Goal: Transaction & Acquisition: Purchase product/service

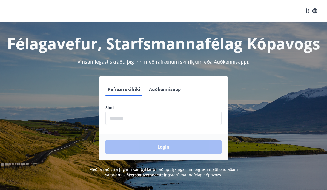
click at [128, 119] on input "phone" at bounding box center [163, 117] width 116 height 13
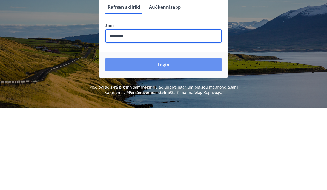
type input "********"
click at [173, 140] on button "Login" at bounding box center [163, 146] width 116 height 13
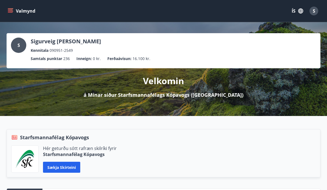
click at [125, 59] on p "Ferðaávísun :" at bounding box center [119, 59] width 24 height 6
click at [138, 59] on span "16.100 kr." at bounding box center [141, 59] width 18 height 6
click at [14, 13] on button "Valmynd" at bounding box center [22, 11] width 31 height 10
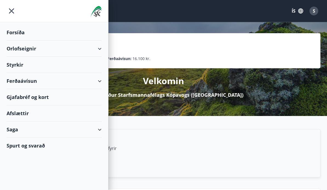
click at [29, 84] on div "Ferðaávísun" at bounding box center [54, 81] width 95 height 16
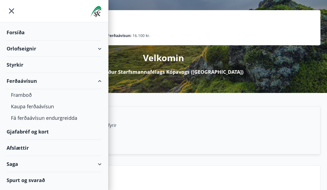
scroll to position [24, 0]
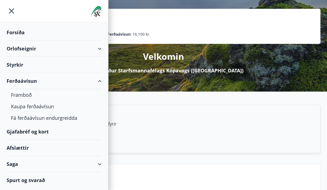
click at [35, 108] on div "Kaupa ferðaávísun" at bounding box center [54, 105] width 86 height 11
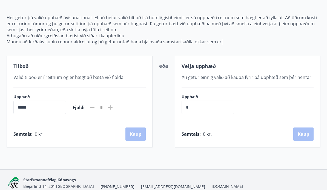
scroll to position [54, 0]
click at [34, 111] on input "*****" at bounding box center [39, 106] width 53 height 13
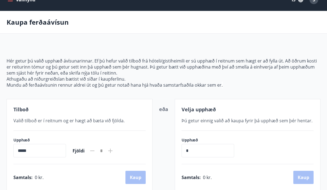
scroll to position [0, 0]
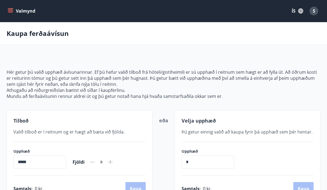
click at [11, 16] on button "Valmynd" at bounding box center [22, 11] width 31 height 10
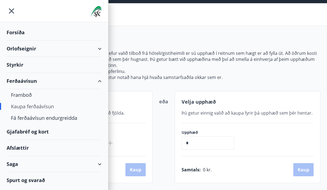
scroll to position [19, 0]
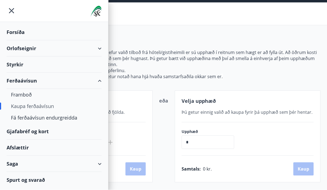
click at [25, 86] on div "Ferðaávísun" at bounding box center [54, 81] width 95 height 16
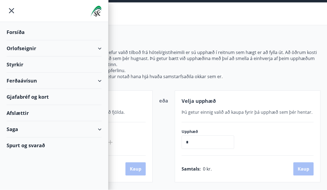
scroll to position [20, 0]
click at [15, 134] on div "Saga" at bounding box center [54, 129] width 95 height 16
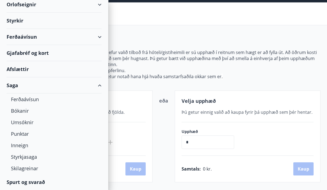
scroll to position [44, 0]
click at [23, 102] on div "Ferðaávísun" at bounding box center [54, 98] width 86 height 11
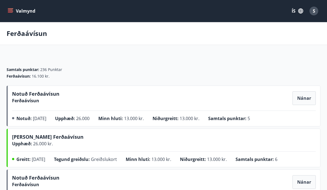
click at [13, 16] on button "Valmynd" at bounding box center [22, 11] width 31 height 10
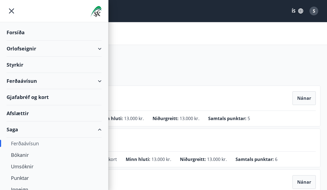
click at [19, 71] on div "Styrkir" at bounding box center [54, 65] width 95 height 16
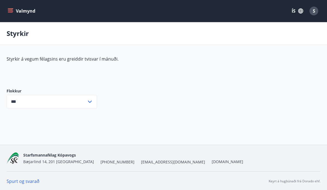
type input "***"
click at [13, 15] on button "Valmynd" at bounding box center [22, 11] width 31 height 10
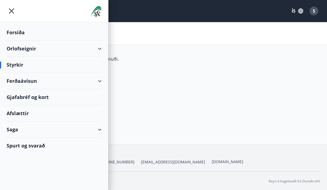
click at [97, 82] on div "Ferðaávísun" at bounding box center [54, 81] width 95 height 16
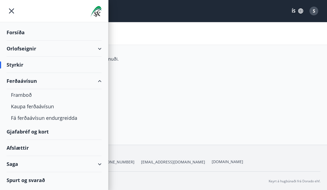
click at [24, 99] on div "Framboð" at bounding box center [54, 94] width 86 height 11
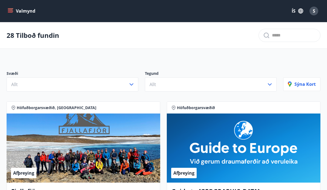
click at [161, 84] on button "Allt" at bounding box center [211, 84] width 132 height 14
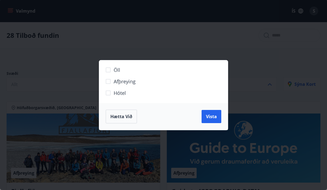
click at [118, 118] on span "Hætta við" at bounding box center [121, 116] width 22 height 6
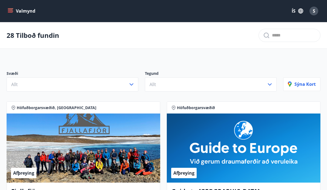
click at [272, 38] on input "text" at bounding box center [294, 35] width 44 height 9
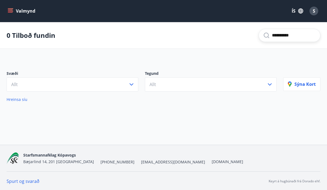
click at [258, 41] on div "**********" at bounding box center [289, 35] width 62 height 13
type input "*"
click at [263, 34] on icon at bounding box center [265, 35] width 5 height 5
click at [261, 41] on div at bounding box center [289, 35] width 62 height 13
type input "**********"
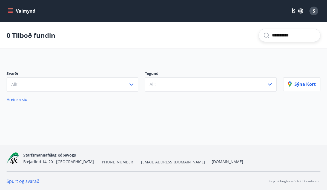
click at [12, 14] on button "Valmynd" at bounding box center [22, 11] width 31 height 10
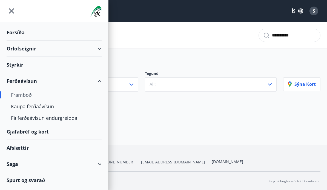
click at [95, 79] on div "Ferðaávísun" at bounding box center [54, 81] width 95 height 16
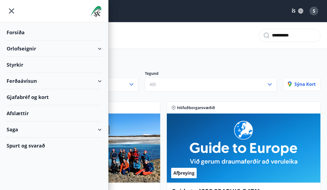
click at [27, 149] on div "Spurt og svarað" at bounding box center [54, 145] width 95 height 16
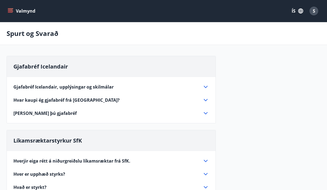
click at [206, 100] on icon at bounding box center [206, 100] width 4 height 2
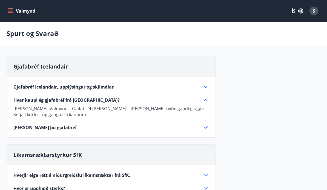
click at [204, 129] on icon at bounding box center [205, 127] width 7 height 7
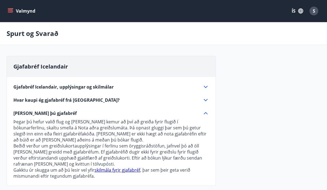
click at [111, 172] on link "skilmála fyrir gjafabréf" at bounding box center [117, 170] width 46 height 6
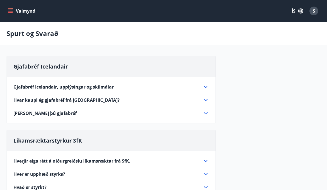
scroll to position [5, 0]
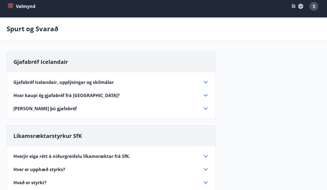
click at [204, 97] on icon at bounding box center [205, 95] width 7 height 7
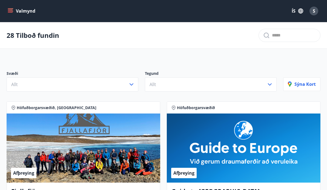
click at [14, 16] on button "Valmynd" at bounding box center [22, 11] width 31 height 10
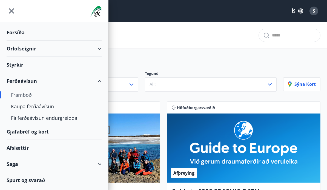
click at [28, 107] on div "Kaupa ferðaávísun" at bounding box center [54, 105] width 86 height 11
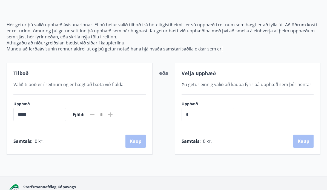
scroll to position [55, 0]
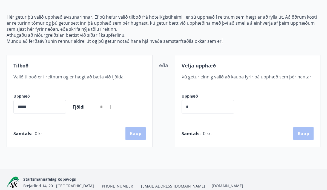
click at [189, 109] on input "*" at bounding box center [207, 106] width 53 height 13
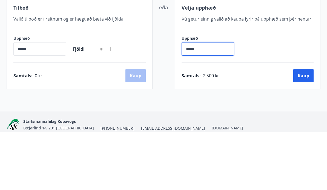
type input "******"
click at [300, 127] on button "Kaup" at bounding box center [303, 133] width 20 height 13
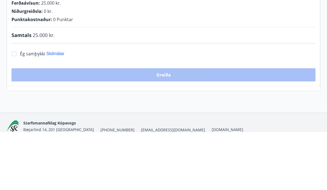
scroll to position [50, 0]
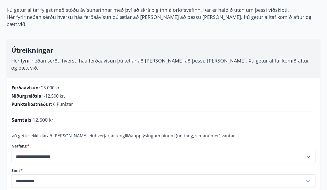
click at [54, 174] on input "**********" at bounding box center [157, 180] width 293 height 13
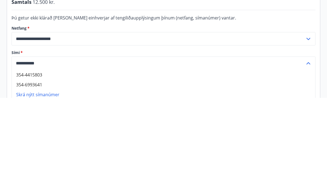
type input "**********"
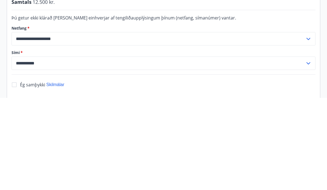
scroll to position [128, 0]
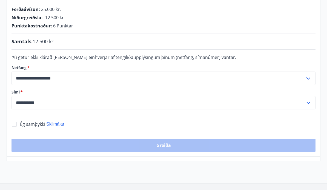
click at [164, 138] on div "Greiða" at bounding box center [163, 144] width 304 height 13
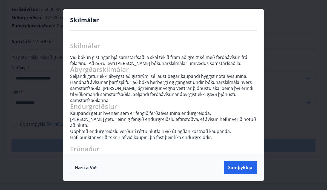
click at [83, 174] on button "Hætta við" at bounding box center [85, 167] width 31 height 14
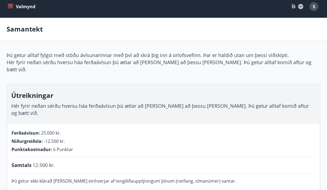
scroll to position [0, 0]
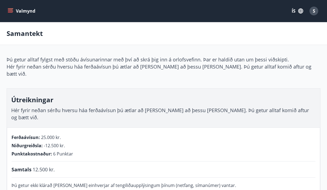
click at [10, 16] on button "Valmynd" at bounding box center [22, 11] width 31 height 10
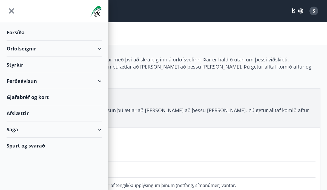
click at [24, 98] on div "Gjafabréf og kort" at bounding box center [54, 97] width 95 height 16
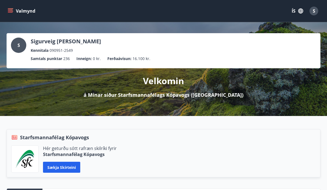
click at [13, 12] on icon "menu" at bounding box center [10, 10] width 5 height 5
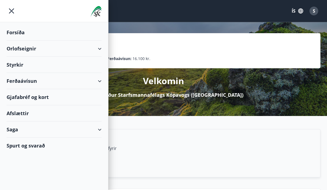
click at [30, 84] on div "Ferðaávísun" at bounding box center [54, 81] width 95 height 16
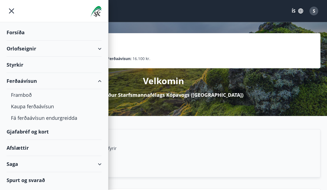
click at [34, 132] on div "Gjafabréf og kort" at bounding box center [54, 131] width 95 height 16
click at [14, 14] on icon "menu" at bounding box center [12, 11] width 10 height 10
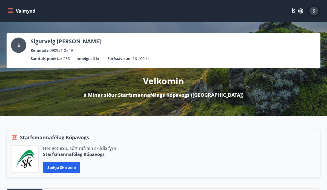
click at [312, 15] on div "S" at bounding box center [313, 11] width 9 height 9
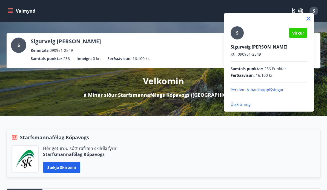
click at [238, 106] on p "Útskráning" at bounding box center [268, 103] width 77 height 5
